Goal: Task Accomplishment & Management: Complete application form

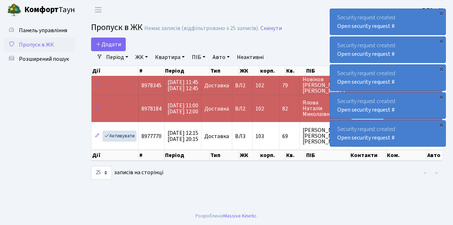
select select "25"
click at [122, 48] on link "Додати" at bounding box center [108, 45] width 35 height 14
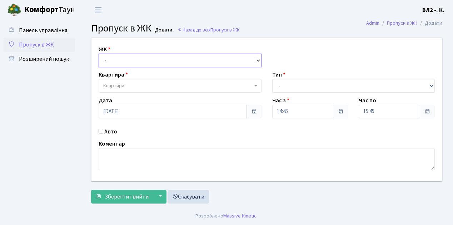
click at [257, 59] on select "- ВЛ1, Ужгородський пров., 4/1 ВЛ2, Голосіївський просп., 76 ВЛ3, пр.Голосіївсь…" at bounding box center [180, 61] width 163 height 14
select select "317"
click at [99, 54] on select "- ВЛ1, Ужгородський пров., 4/1 ВЛ2, Голосіївський просп., 76 ВЛ3, пр.Голосіївсь…" at bounding box center [180, 61] width 163 height 14
select select
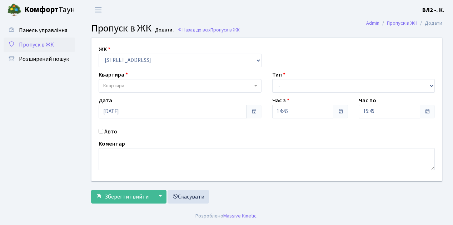
click at [255, 85] on b at bounding box center [256, 85] width 3 height 1
type input "58"
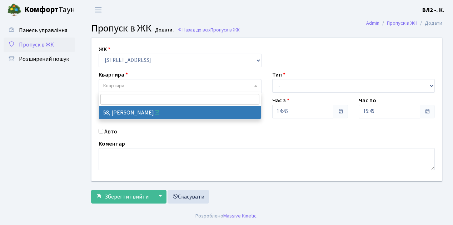
select select "38113"
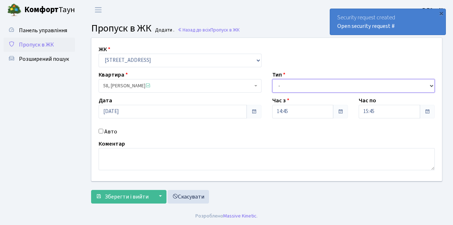
click at [431, 84] on select "- Доставка Таксі Гості Сервіс" at bounding box center [353, 86] width 163 height 14
select select "1"
click at [272, 79] on select "- Доставка Таксі Гості Сервіс" at bounding box center [353, 86] width 163 height 14
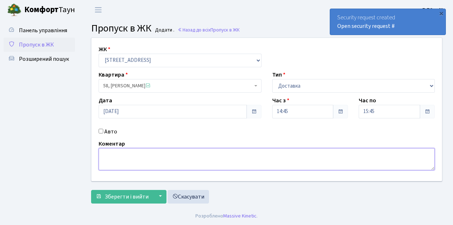
click at [112, 152] on textarea at bounding box center [267, 159] width 336 height 22
type textarea "Glovo 14-51"
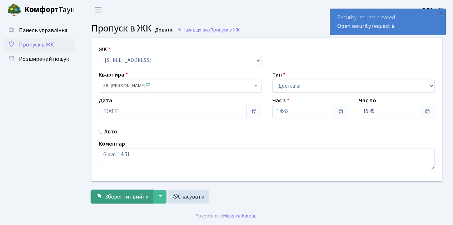
click at [104, 200] on button "Зберегти і вийти" at bounding box center [122, 197] width 62 height 14
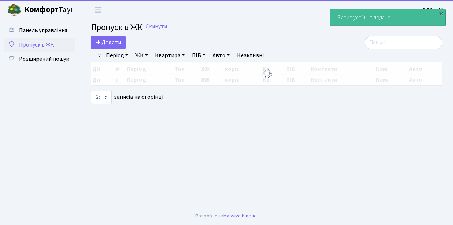
select select "25"
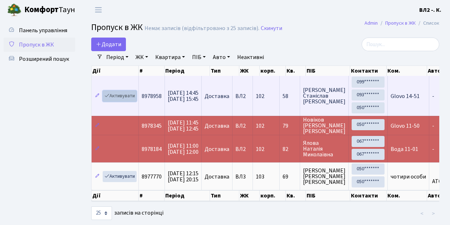
click at [133, 100] on link "Активувати" at bounding box center [120, 95] width 34 height 11
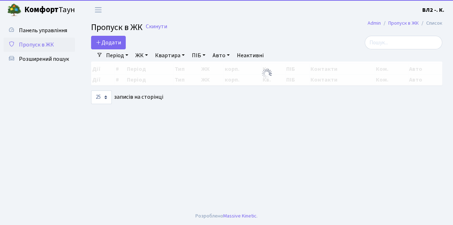
select select "25"
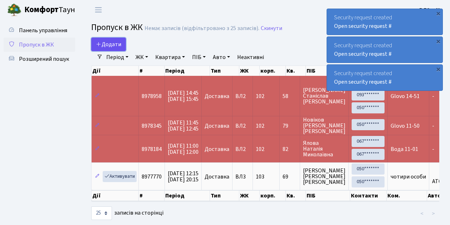
click at [122, 49] on link "Додати" at bounding box center [108, 45] width 35 height 14
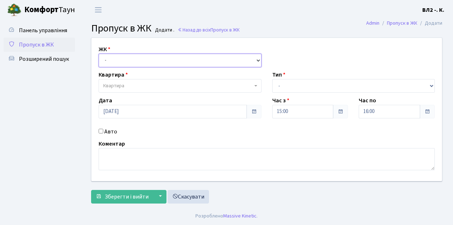
click at [258, 59] on select "- [STREET_ADDRESS][PERSON_NAME]" at bounding box center [180, 61] width 163 height 14
select select "317"
click at [99, 54] on select "- [STREET_ADDRESS][PERSON_NAME]" at bounding box center [180, 61] width 163 height 14
select select
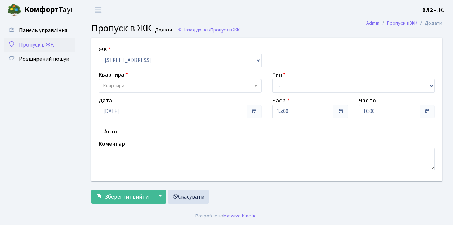
click at [257, 84] on span at bounding box center [256, 86] width 1 height 14
type input "49"
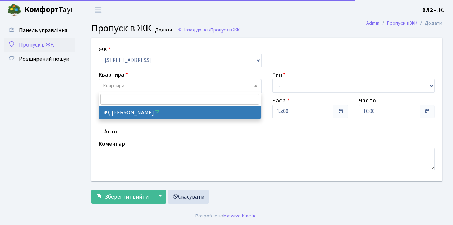
select select "38086"
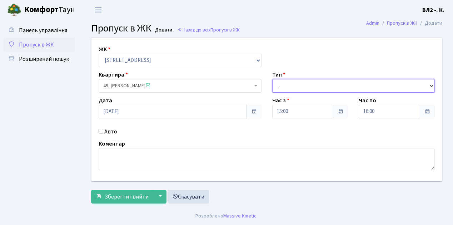
click at [430, 84] on select "- Доставка Таксі Гості Сервіс" at bounding box center [353, 86] width 163 height 14
select select "1"
click at [272, 79] on select "- Доставка Таксі Гості Сервіс" at bounding box center [353, 86] width 163 height 14
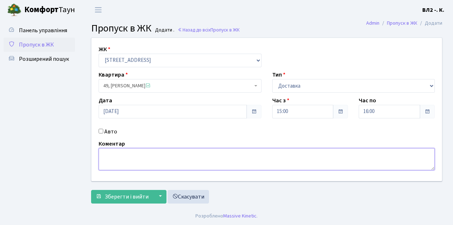
click at [114, 151] on textarea at bounding box center [267, 159] width 336 height 22
type textarea "Glovo 15-03"
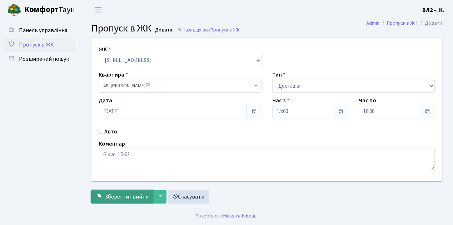
click at [110, 197] on span "Зберегти і вийти" at bounding box center [127, 197] width 44 height 8
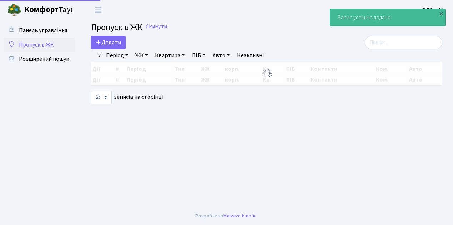
select select "25"
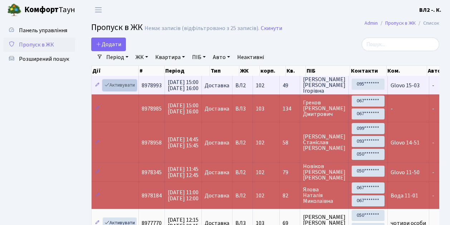
click at [132, 89] on link "Активувати" at bounding box center [120, 85] width 34 height 11
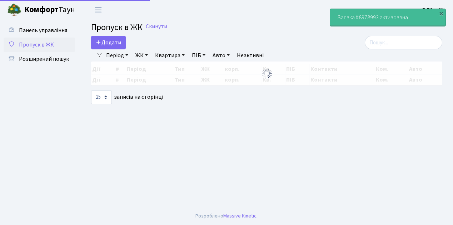
select select "25"
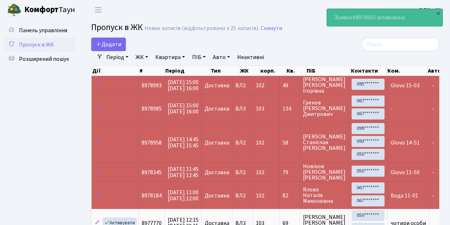
click at [38, 43] on span "Пропуск в ЖК" at bounding box center [36, 45] width 35 height 8
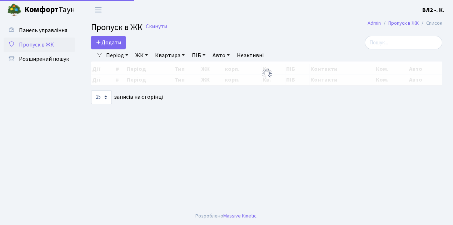
select select "25"
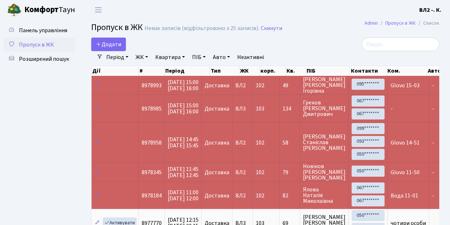
click at [230, 91] on td "Доставка" at bounding box center [217, 85] width 31 height 19
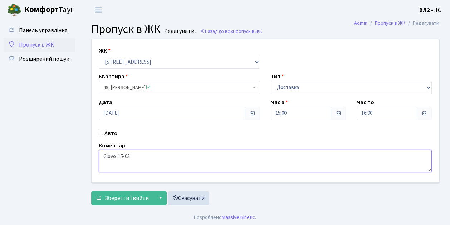
click at [112, 157] on textarea "Glovo 15-03" at bounding box center [265, 161] width 333 height 22
type textarea "Loko 15-03"
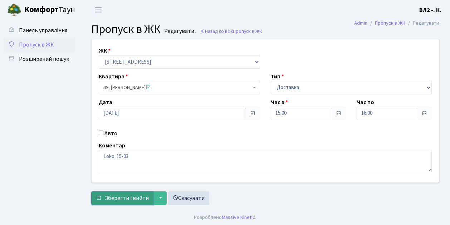
click at [111, 202] on button "Зберегти і вийти" at bounding box center [122, 198] width 62 height 14
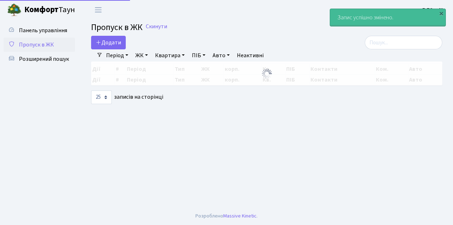
select select "25"
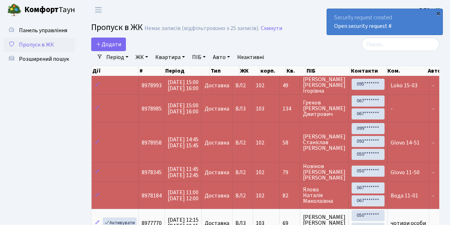
click at [438, 13] on div "×" at bounding box center [437, 13] width 7 height 7
